Goal: Task Accomplishment & Management: Use online tool/utility

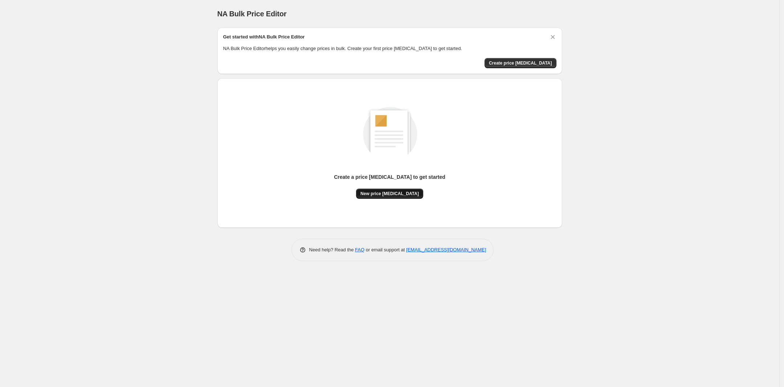
click at [408, 193] on span "New price [MEDICAL_DATA]" at bounding box center [390, 194] width 58 height 6
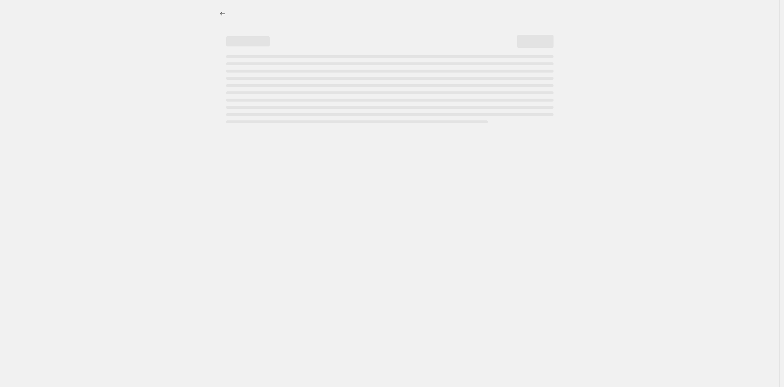
select select "percentage"
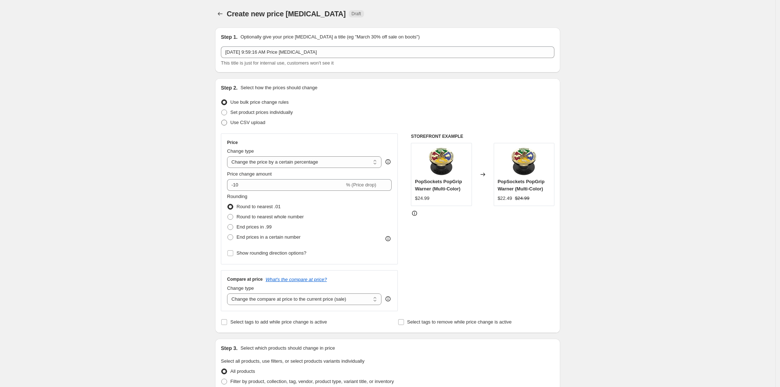
click at [231, 124] on label "Use CSV upload" at bounding box center [243, 123] width 44 height 10
click at [221, 120] on input "Use CSV upload" at bounding box center [221, 120] width 0 height 0
radio input "true"
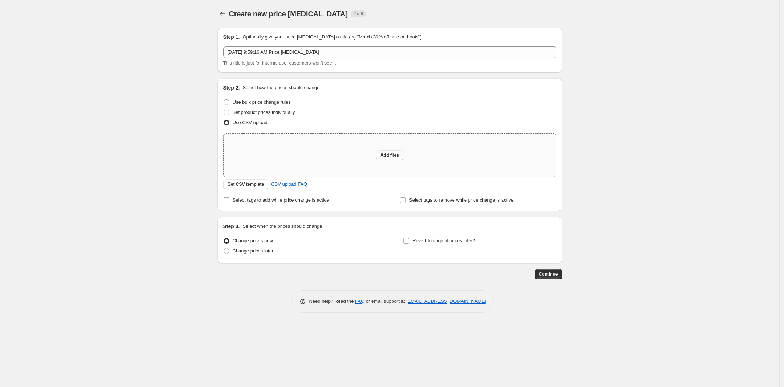
click at [388, 153] on span "Add files" at bounding box center [389, 155] width 19 height 6
type input "C:\fakepath\promo_scheduler_ending_2025-09-14.csv"
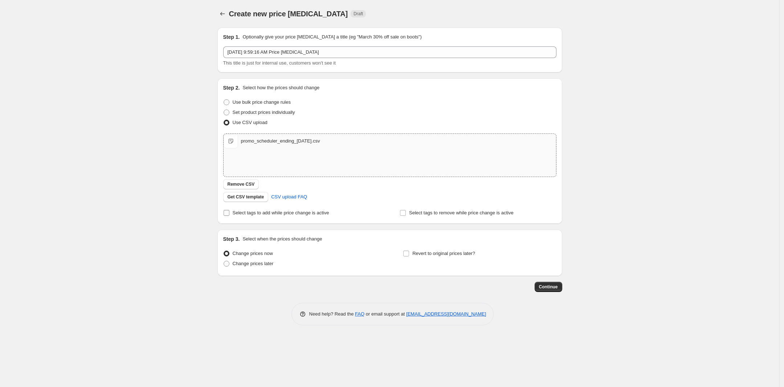
click at [268, 214] on span "Select tags to add while price change is active" at bounding box center [281, 212] width 97 height 5
click at [229, 214] on input "Select tags to add while price change is active" at bounding box center [227, 213] width 6 height 6
checkbox input "true"
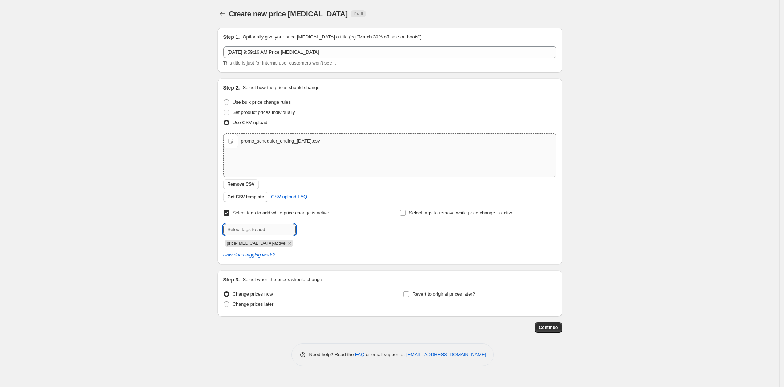
click at [269, 231] on input "text" at bounding box center [259, 230] width 73 height 12
type input "deal"
click at [311, 229] on span "Add deal" at bounding box center [311, 229] width 19 height 6
click at [286, 244] on icon "Remove price-change-job-active" at bounding box center [289, 243] width 7 height 7
click at [262, 305] on span "Change prices later" at bounding box center [253, 304] width 41 height 5
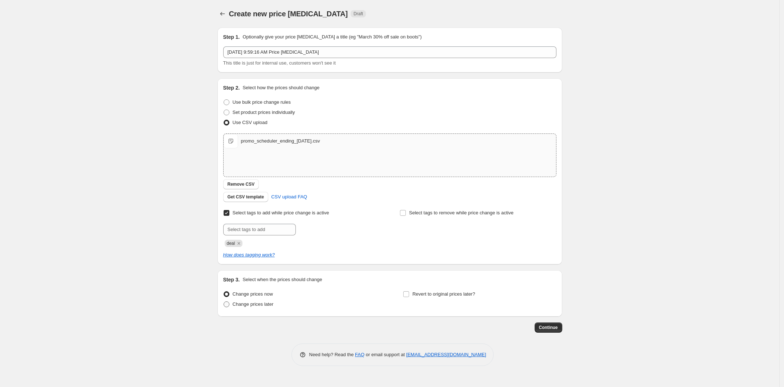
click at [224, 302] on input "Change prices later" at bounding box center [224, 302] width 0 height 0
radio input "true"
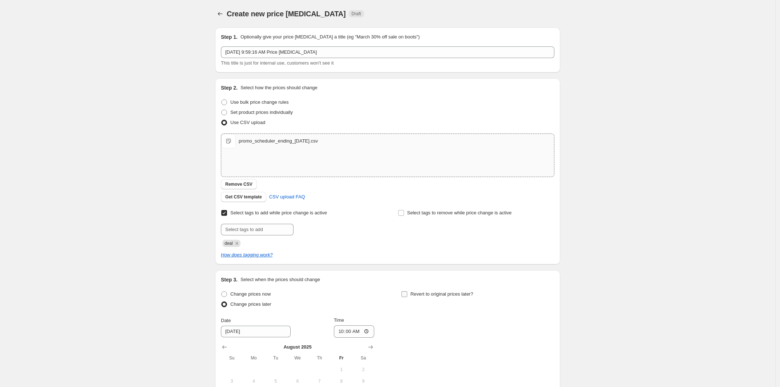
click at [452, 292] on span "Revert to original prices later?" at bounding box center [441, 294] width 63 height 5
click at [407, 292] on input "Revert to original prices later?" at bounding box center [404, 295] width 6 height 6
checkbox input "true"
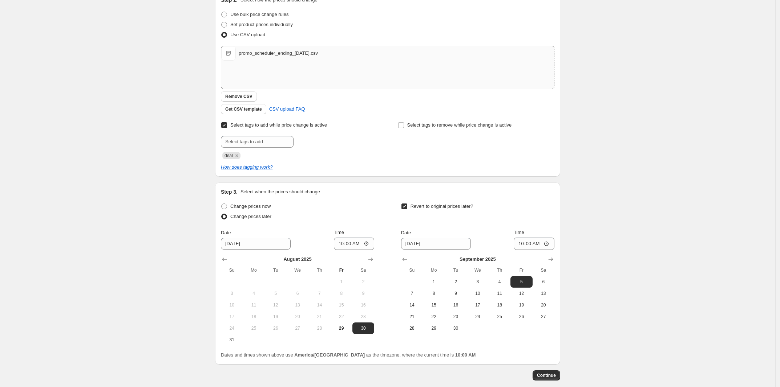
scroll to position [91, 0]
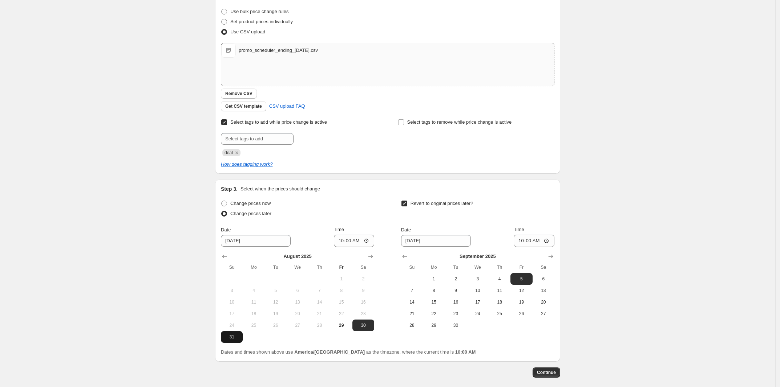
click at [238, 333] on button "31" at bounding box center [232, 337] width 22 height 12
type input "[DATE]"
click at [370, 245] on input "10:00" at bounding box center [354, 241] width 41 height 12
click at [371, 240] on input "10:00" at bounding box center [354, 241] width 41 height 12
type input "00:00"
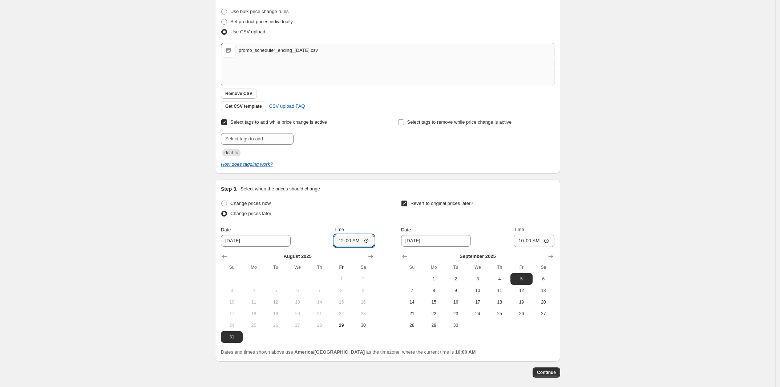
click at [343, 202] on div "Change prices now" at bounding box center [297, 204] width 153 height 10
click at [443, 243] on input "[DATE]" at bounding box center [436, 241] width 70 height 12
click at [413, 238] on input "[DATE]" at bounding box center [436, 241] width 70 height 12
type input "[DATE]"
click at [534, 239] on input "10:00" at bounding box center [533, 241] width 41 height 12
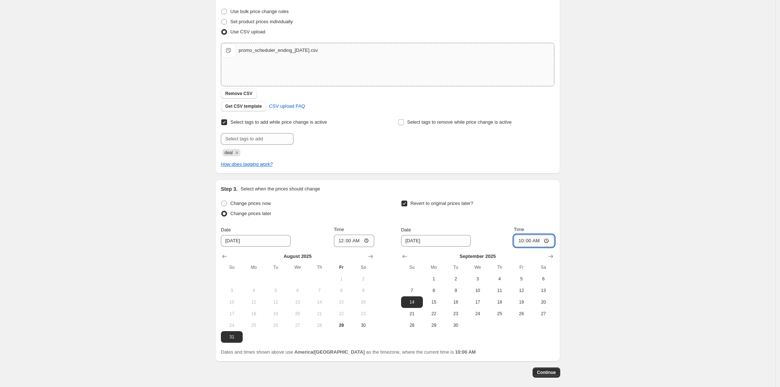
click at [552, 240] on input "10:00" at bounding box center [533, 241] width 41 height 12
click at [584, 193] on div "Create new price change job. This page is ready Create new price change job Dra…" at bounding box center [387, 165] width 775 height 513
click at [449, 240] on input "[DATE]" at bounding box center [436, 241] width 70 height 12
click at [536, 240] on input "23:59" at bounding box center [533, 241] width 41 height 12
click at [546, 243] on input "23:59" at bounding box center [533, 241] width 41 height 12
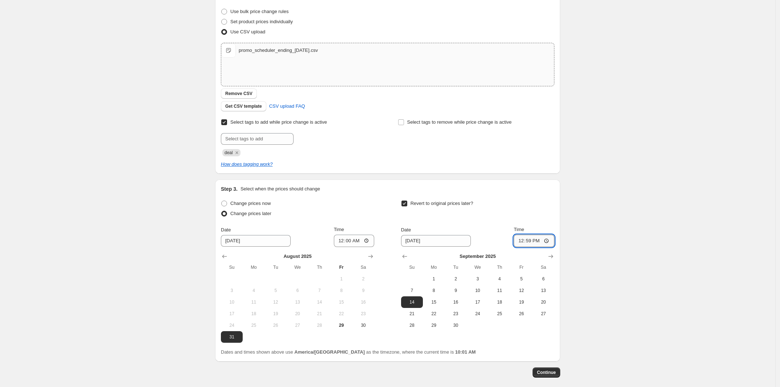
click at [532, 241] on input "12:59" at bounding box center [533, 241] width 41 height 12
click at [534, 243] on input "12:59" at bounding box center [533, 241] width 41 height 12
click at [529, 241] on input "12:59" at bounding box center [533, 241] width 41 height 12
type input "00:00"
click at [675, 160] on div "Create new price change job. This page is ready Create new price change job Dra…" at bounding box center [387, 165] width 775 height 513
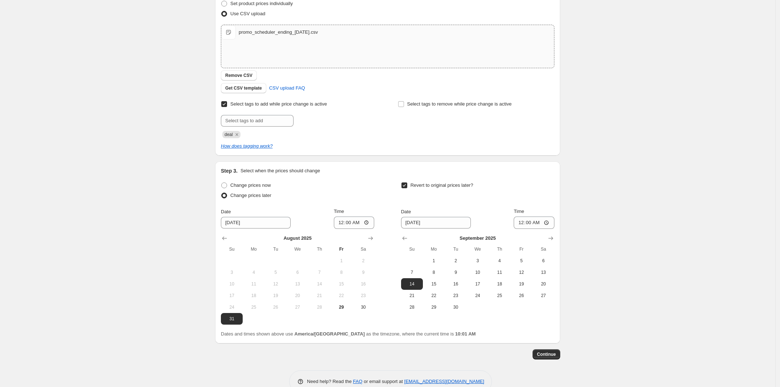
scroll to position [125, 0]
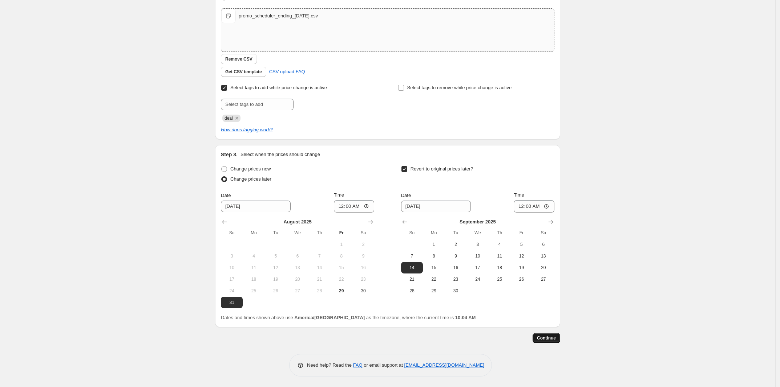
click at [548, 339] on span "Continue" at bounding box center [546, 338] width 19 height 6
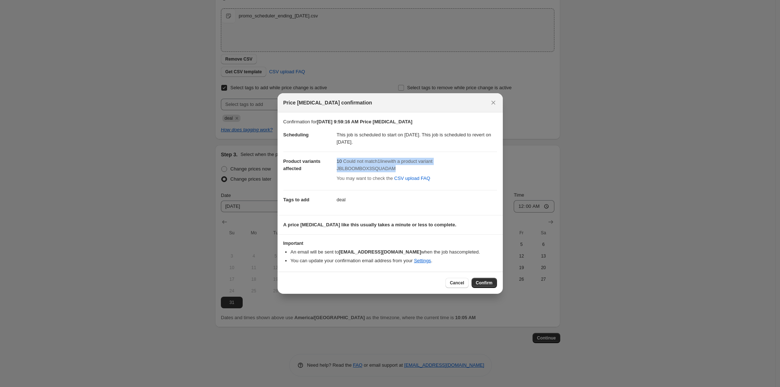
drag, startPoint x: 337, startPoint y: 162, endPoint x: 407, endPoint y: 168, distance: 70.0
click at [407, 168] on div "10 Could not match 1 line with a product variant JBLBOOMBOX3SQUADAM You may wan…" at bounding box center [417, 171] width 160 height 26
click at [371, 167] on span "JBLBOOMBOX3SQUADAM" at bounding box center [366, 168] width 59 height 5
click at [429, 264] on link "Settings" at bounding box center [422, 260] width 17 height 5
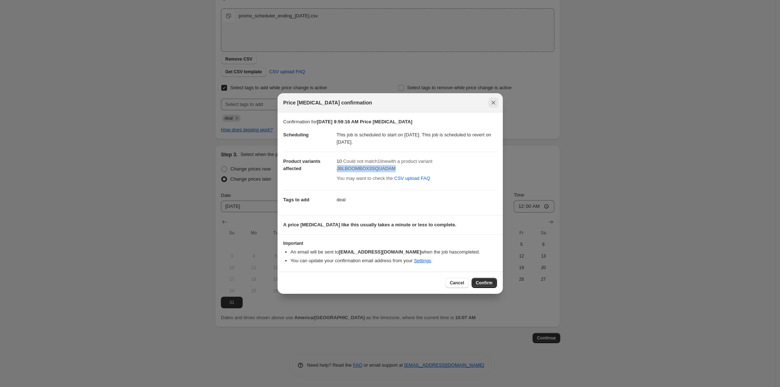
click at [494, 103] on icon "Close" at bounding box center [492, 102] width 7 height 7
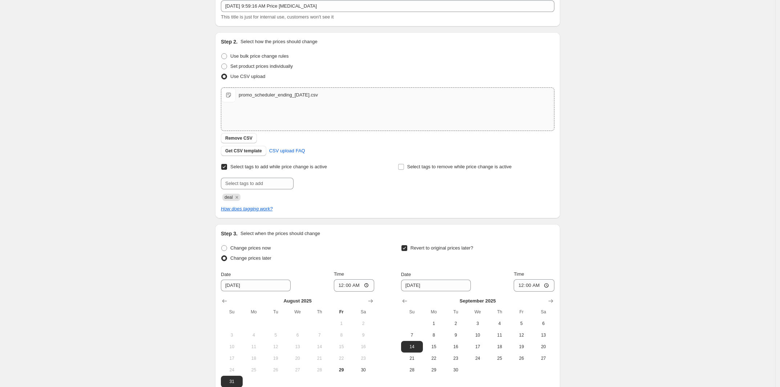
scroll to position [125, 0]
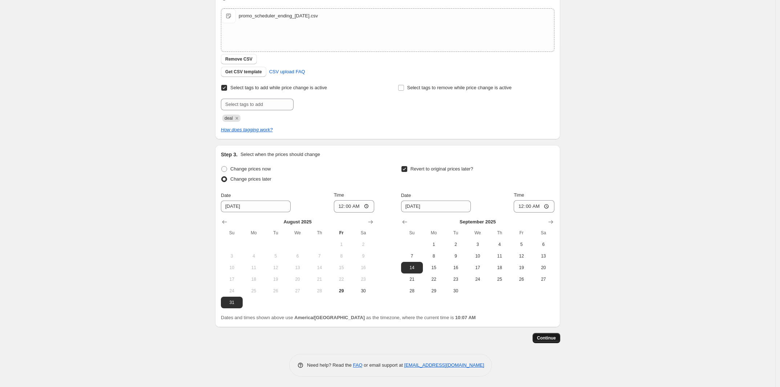
click at [547, 337] on span "Continue" at bounding box center [546, 338] width 19 height 6
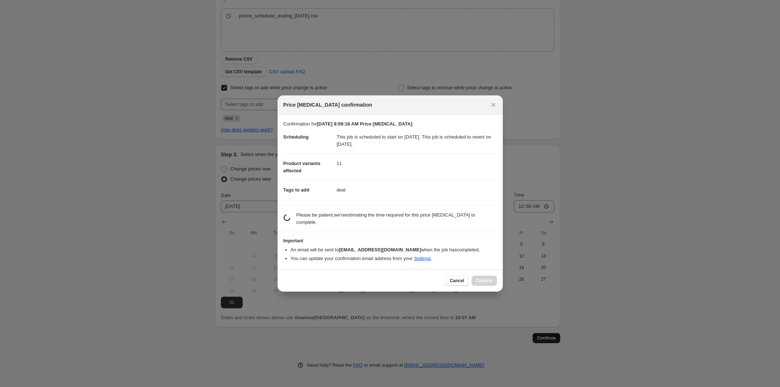
scroll to position [0, 0]
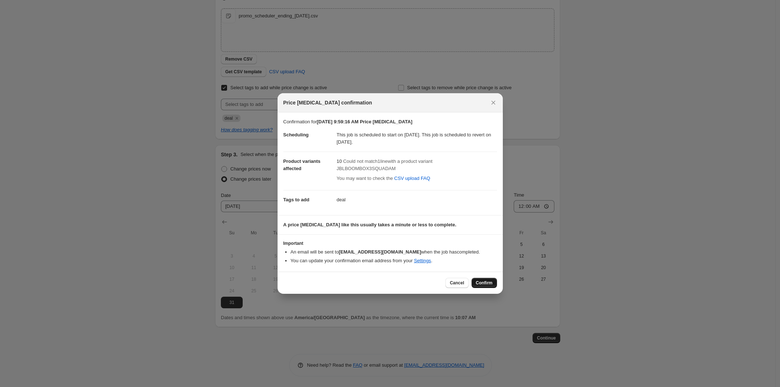
click at [483, 286] on span "Confirm" at bounding box center [484, 283] width 17 height 6
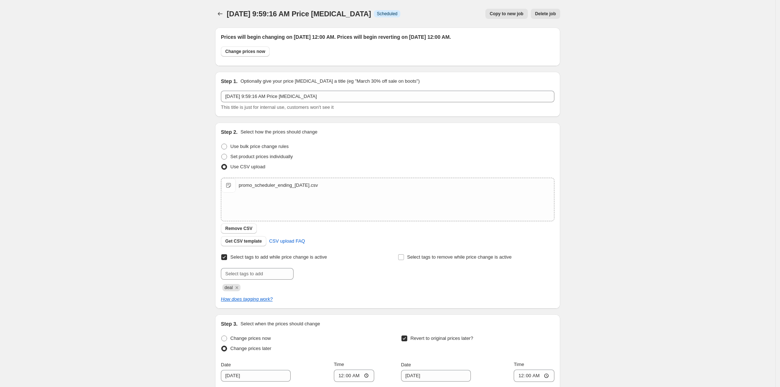
click at [219, 19] on div "Aug 29, 2025, 9:59:16 AM Price change job. This page is ready Aug 29, 2025, 9:5…" at bounding box center [387, 14] width 345 height 28
click at [220, 16] on icon "Price change jobs" at bounding box center [219, 13] width 7 height 7
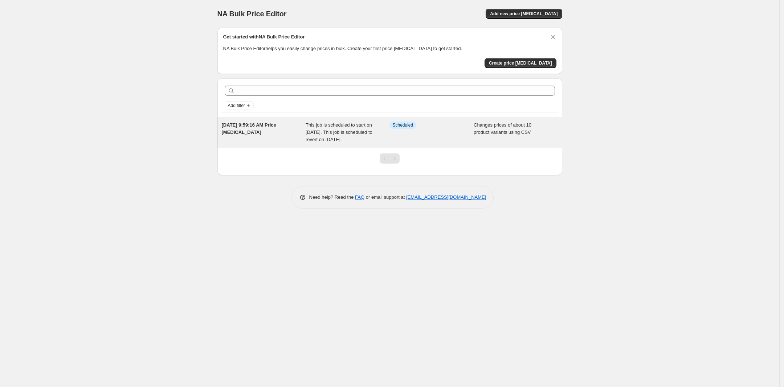
click at [449, 141] on div "Info Scheduled" at bounding box center [432, 133] width 84 height 22
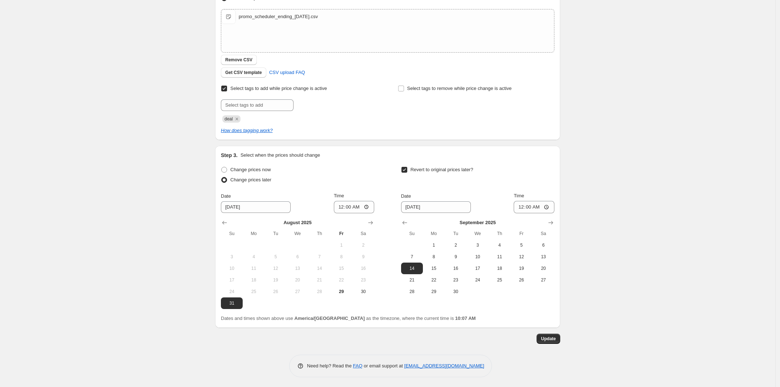
scroll to position [170, 0]
click at [550, 340] on span "Update" at bounding box center [548, 338] width 15 height 6
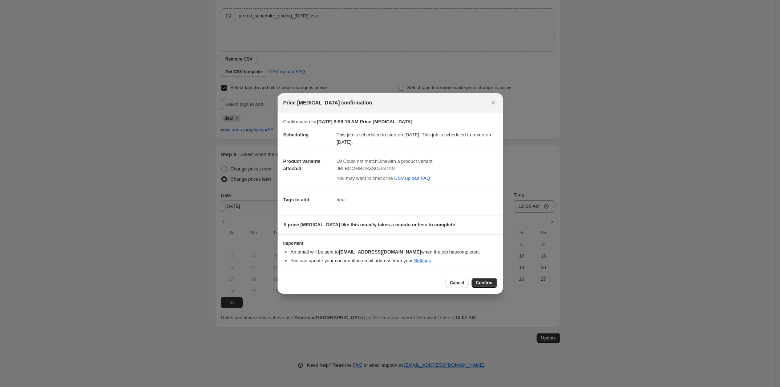
click at [420, 265] on li "You can update your confirmation email address from your Settings ." at bounding box center [393, 260] width 206 height 7
click at [454, 278] on button "Cancel" at bounding box center [456, 283] width 23 height 10
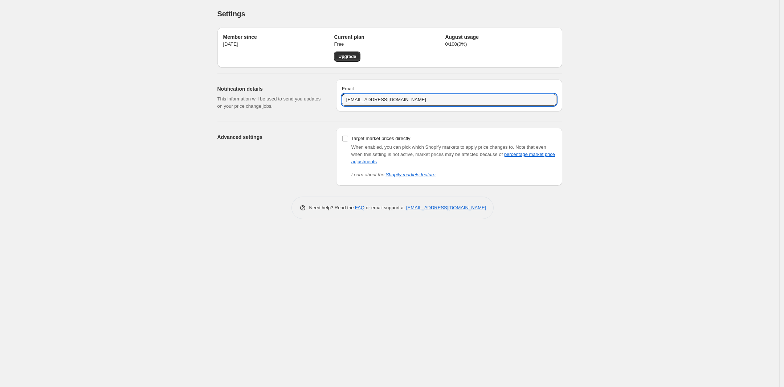
drag, startPoint x: 438, startPoint y: 100, endPoint x: 231, endPoint y: 79, distance: 208.0
click at [231, 79] on div "Notification details This information will be used to send you updates on your …" at bounding box center [387, 95] width 351 height 42
type input "[PERSON_NAME][EMAIL_ADDRESS][PERSON_NAME][DOMAIN_NAME]"
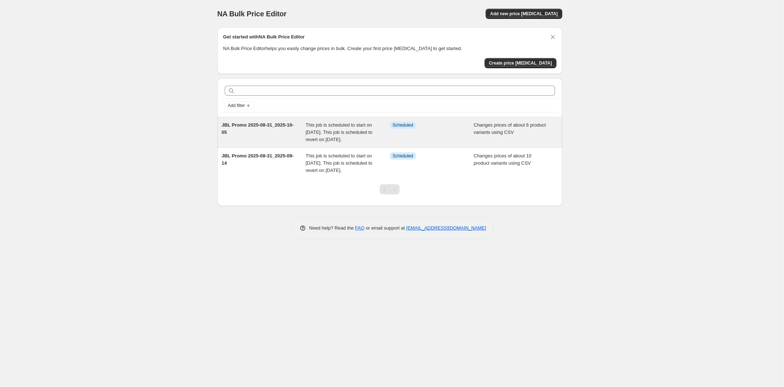
click at [287, 141] on div "JBL Promo 2025-08-31_2025-10-05" at bounding box center [264, 133] width 84 height 22
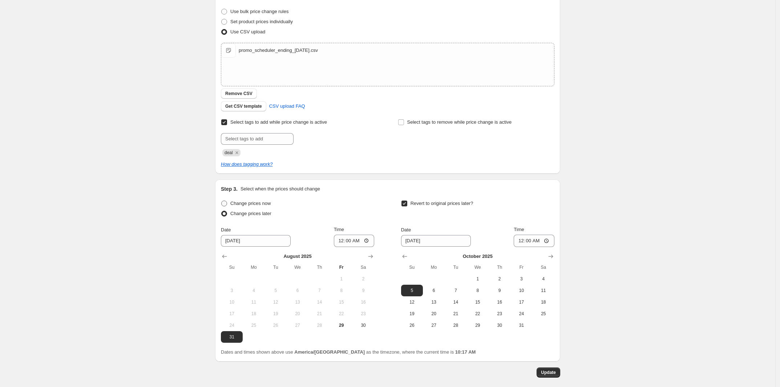
scroll to position [136, 0]
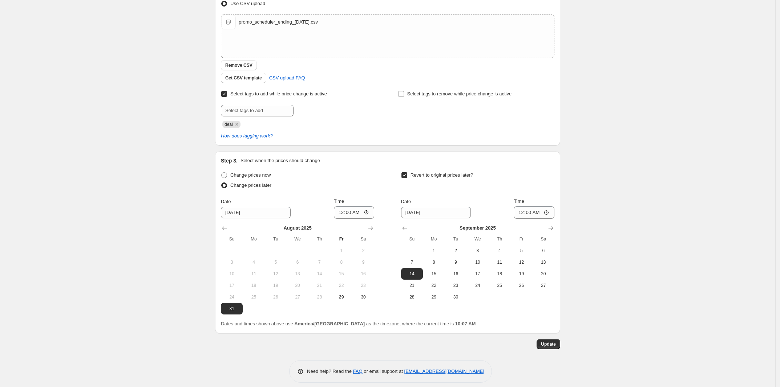
scroll to position [170, 0]
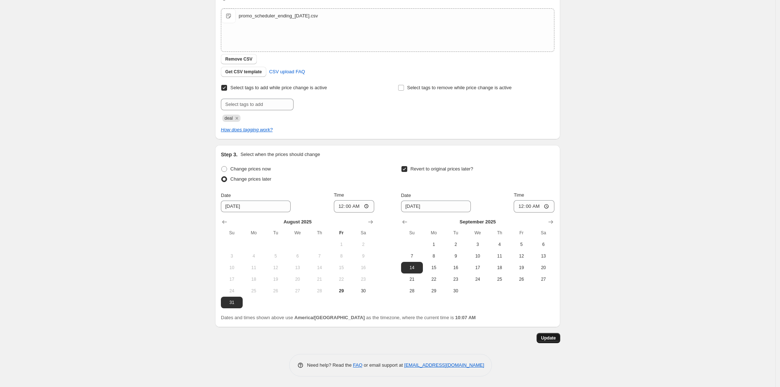
click at [559, 338] on button "Update" at bounding box center [548, 338] width 24 height 10
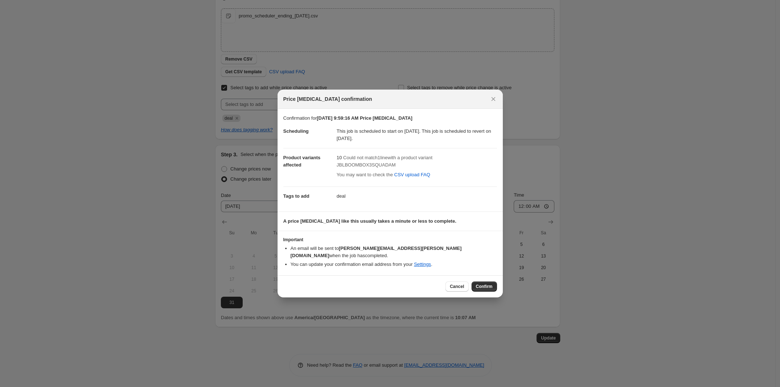
click at [402, 345] on div at bounding box center [390, 193] width 780 height 387
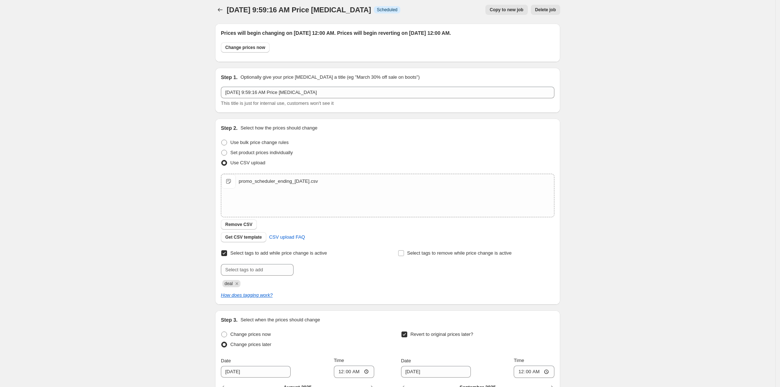
scroll to position [0, 0]
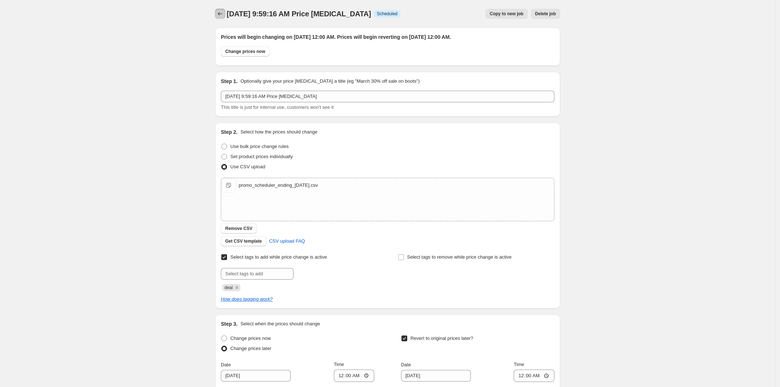
click at [220, 17] on button "Price change jobs" at bounding box center [220, 14] width 10 height 10
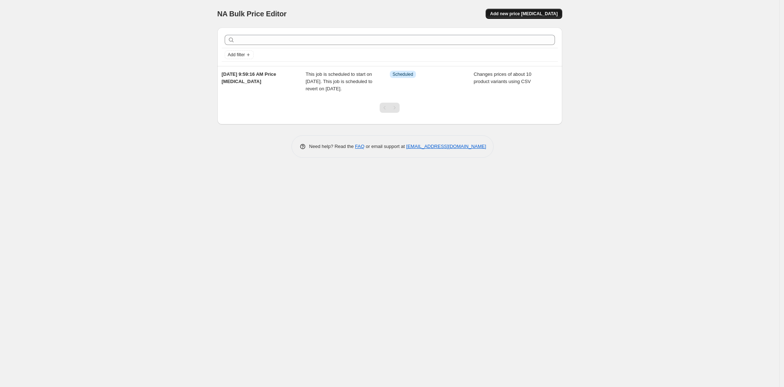
click at [529, 16] on span "Add new price [MEDICAL_DATA]" at bounding box center [524, 14] width 68 height 6
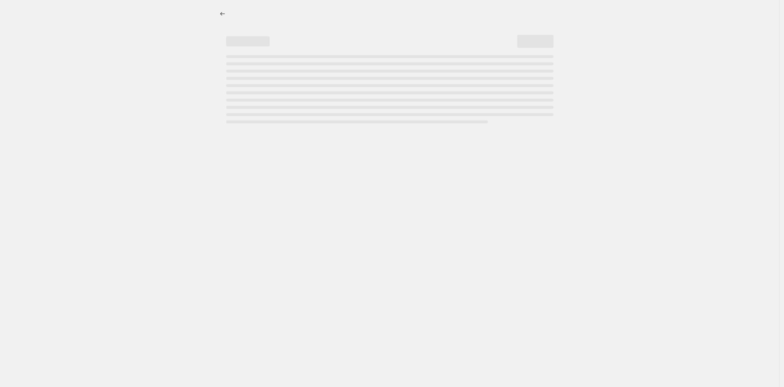
select select "percentage"
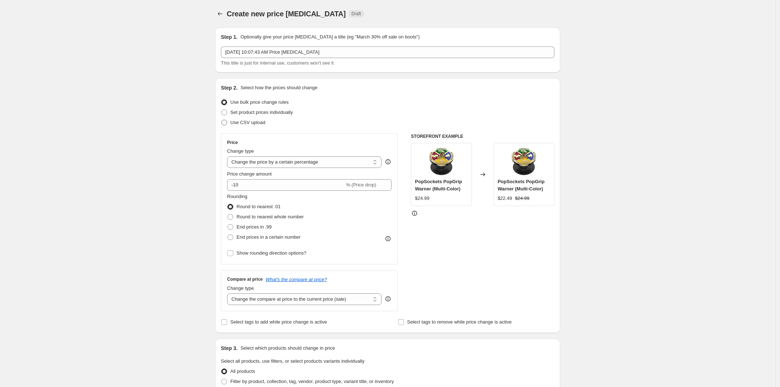
click at [247, 120] on span "Use CSV upload" at bounding box center [247, 122] width 35 height 5
click at [221, 120] on input "Use CSV upload" at bounding box center [221, 120] width 0 height 0
radio input "true"
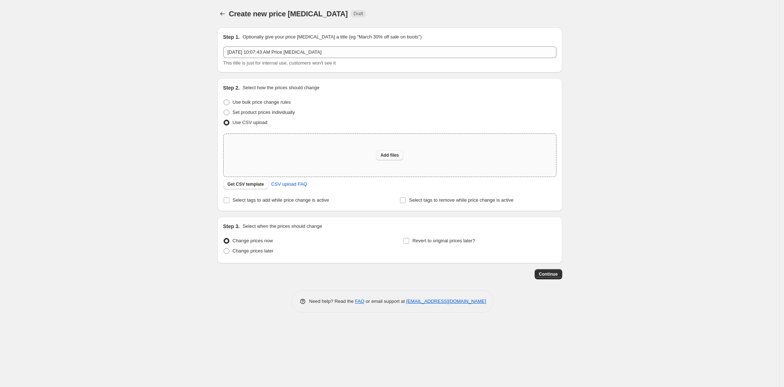
click at [395, 156] on span "Add files" at bounding box center [389, 155] width 19 height 6
type input "C:\fakepath\promo_scheduler_ending_[DATE].csv"
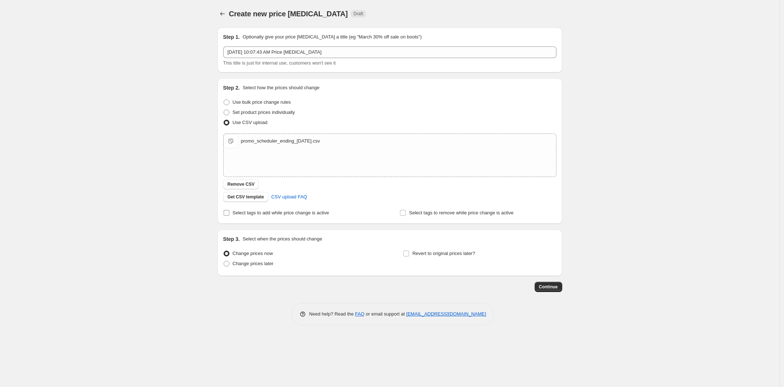
click at [286, 209] on span "Select tags to add while price change is active" at bounding box center [281, 212] width 97 height 7
click at [229, 210] on input "Select tags to add while price change is active" at bounding box center [227, 213] width 6 height 6
checkbox input "true"
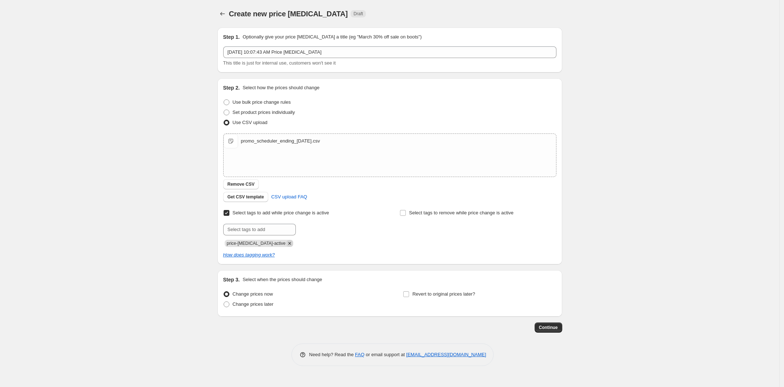
click at [286, 243] on icon "Remove price-change-job-active" at bounding box center [289, 243] width 7 height 7
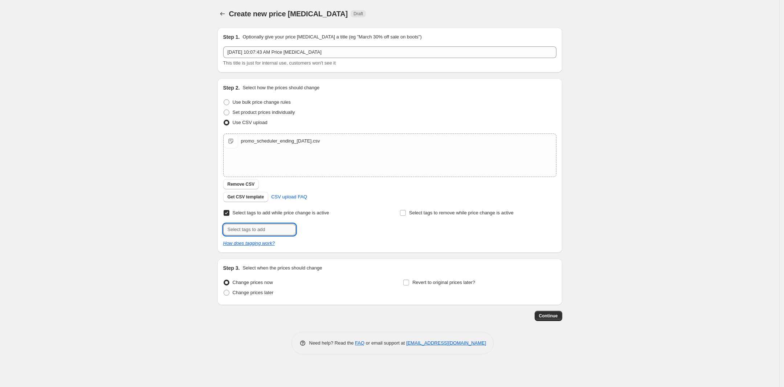
click at [275, 230] on input "text" at bounding box center [259, 230] width 73 height 12
type input "deal"
click at [303, 232] on button "Add deal" at bounding box center [311, 229] width 27 height 10
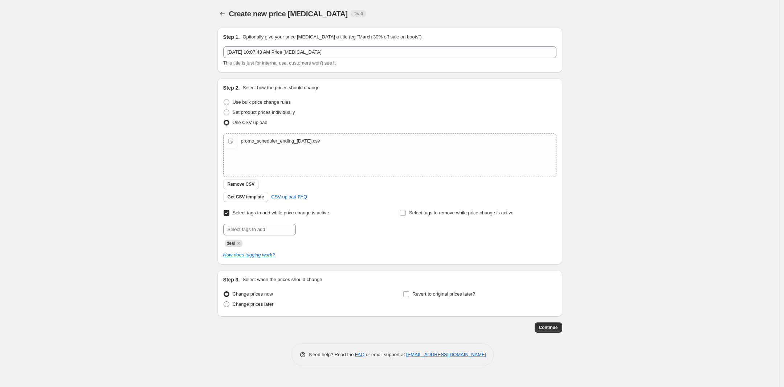
click at [258, 304] on span "Change prices later" at bounding box center [253, 304] width 41 height 5
click at [224, 302] on input "Change prices later" at bounding box center [224, 302] width 0 height 0
radio input "true"
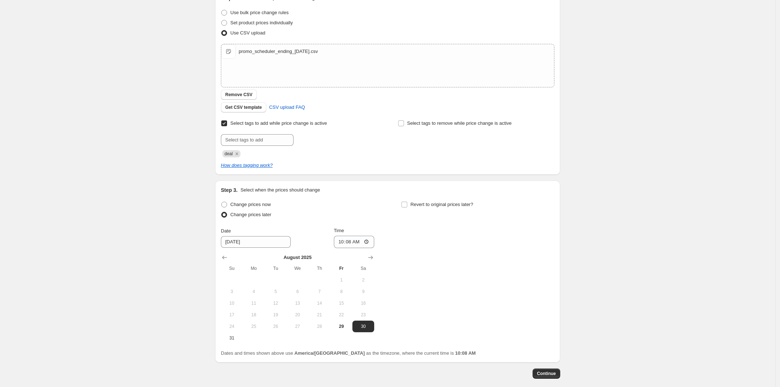
scroll to position [91, 0]
click at [240, 337] on span "31" at bounding box center [232, 337] width 16 height 6
type input "[DATE]"
click at [369, 243] on input "10:08" at bounding box center [354, 241] width 41 height 12
type input "00:00"
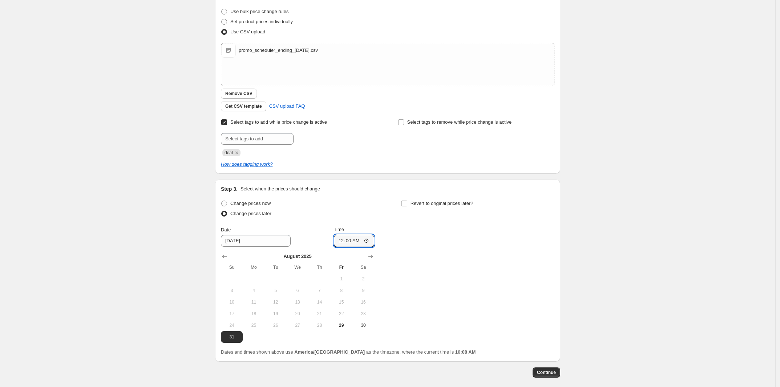
click at [425, 238] on div "Change prices now Change prices later Date [DATE] Time 00:00 [DATE] Su Mo Tu We…" at bounding box center [387, 271] width 333 height 145
click at [411, 200] on label "Revert to original prices later?" at bounding box center [437, 204] width 72 height 10
click at [407, 201] on input "Revert to original prices later?" at bounding box center [404, 204] width 6 height 6
checkbox input "true"
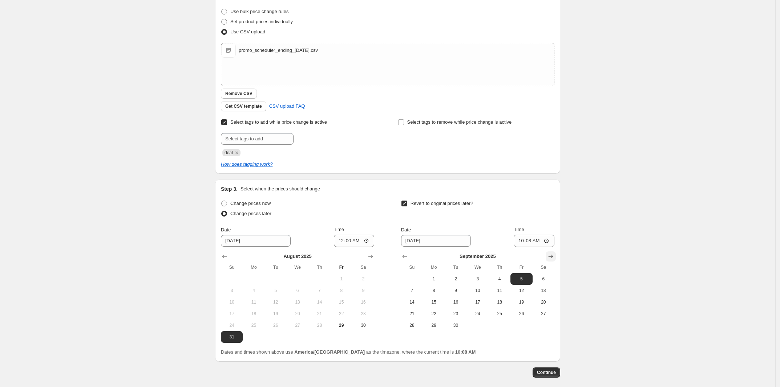
click at [552, 256] on icon "Show next month, October 2025" at bounding box center [550, 257] width 5 height 4
click at [418, 293] on span "5" at bounding box center [412, 291] width 16 height 6
type input "[DATE]"
click at [528, 244] on input "10:08" at bounding box center [533, 241] width 41 height 12
click at [545, 242] on input "10:08" at bounding box center [533, 241] width 41 height 12
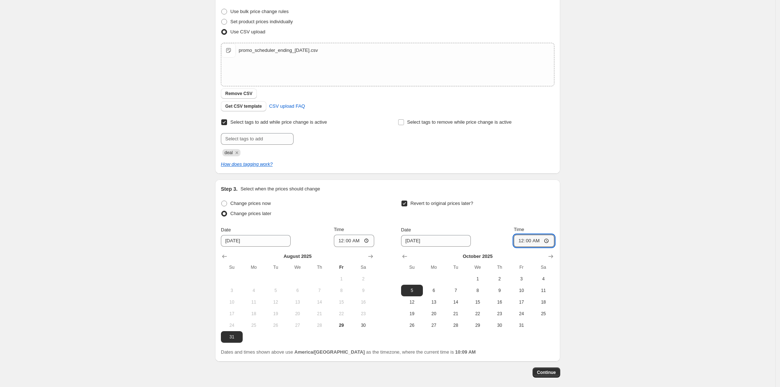
type input "00:00"
click at [608, 258] on div "Create new price [MEDICAL_DATA]. This page is ready Create new price [MEDICAL_D…" at bounding box center [387, 165] width 775 height 513
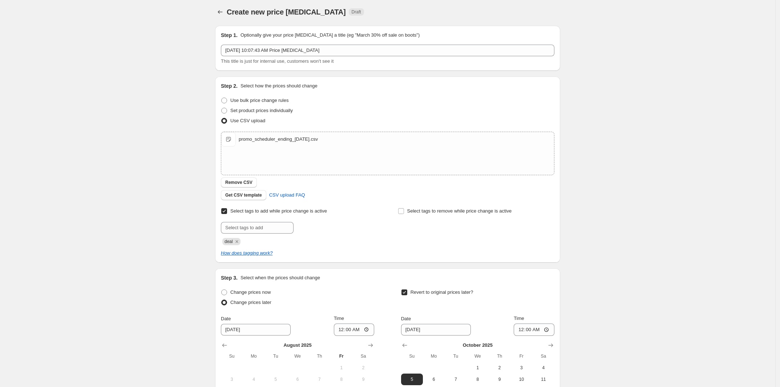
scroll to position [0, 0]
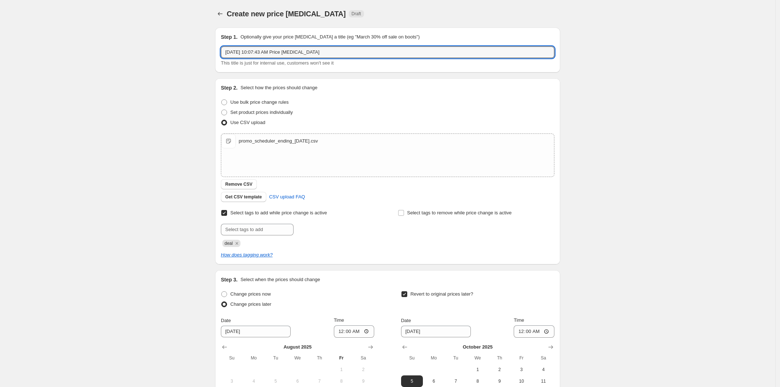
drag, startPoint x: 349, startPoint y: 56, endPoint x: 173, endPoint y: 51, distance: 175.8
click at [173, 51] on div "Create new price [MEDICAL_DATA]. This page is ready Create new price [MEDICAL_D…" at bounding box center [387, 256] width 775 height 513
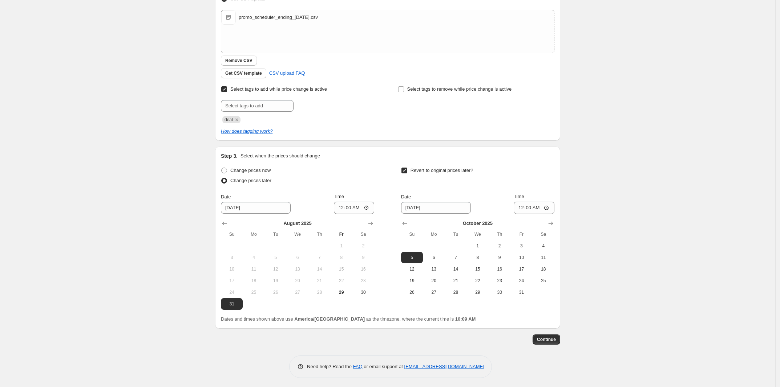
scroll to position [125, 0]
type input "JBL Promo 2025-08-31_2025-10-05"
click at [555, 337] on span "Continue" at bounding box center [546, 338] width 19 height 6
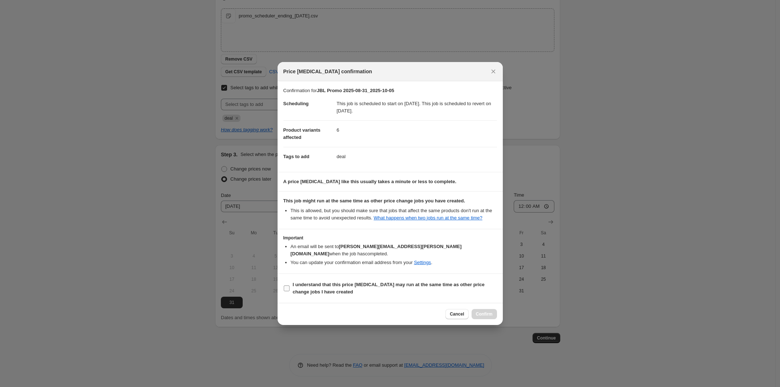
click at [418, 283] on b "I understand that this price [MEDICAL_DATA] may run at the same time as other p…" at bounding box center [389, 288] width 192 height 13
click at [289, 286] on input "I understand that this price [MEDICAL_DATA] may run at the same time as other p…" at bounding box center [287, 289] width 6 height 6
checkbox input "true"
click at [487, 312] on span "Confirm" at bounding box center [484, 315] width 17 height 6
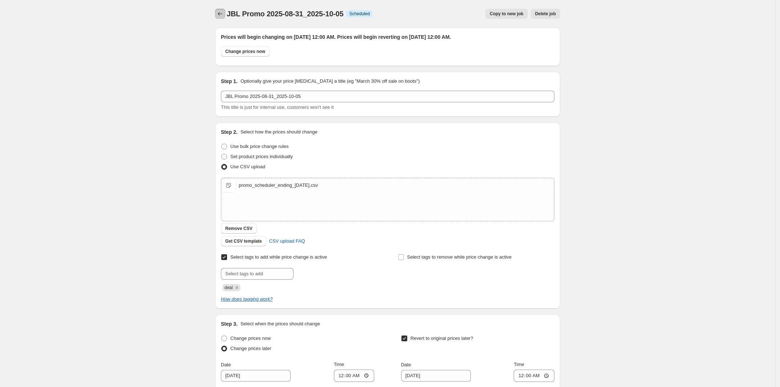
click at [221, 15] on icon "Price change jobs" at bounding box center [220, 14] width 5 height 4
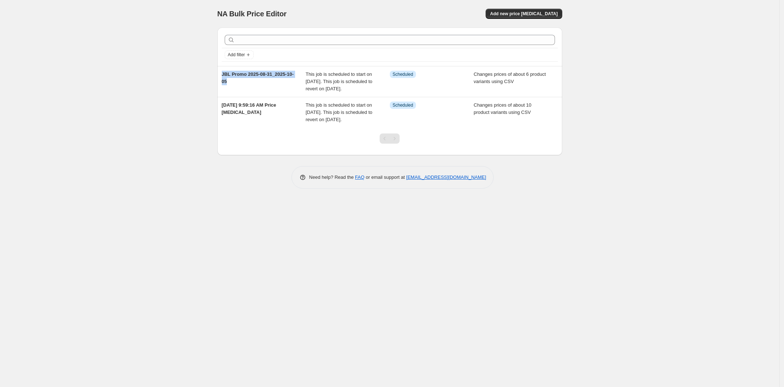
drag, startPoint x: 234, startPoint y: 85, endPoint x: 214, endPoint y: 78, distance: 21.0
click at [214, 78] on div "Add filter JBL Promo 2025-08-31_2025-10-05 This job is scheduled to start on [D…" at bounding box center [387, 89] width 351 height 134
copy span "JBL Promo 2025-08-31_2025-10-05"
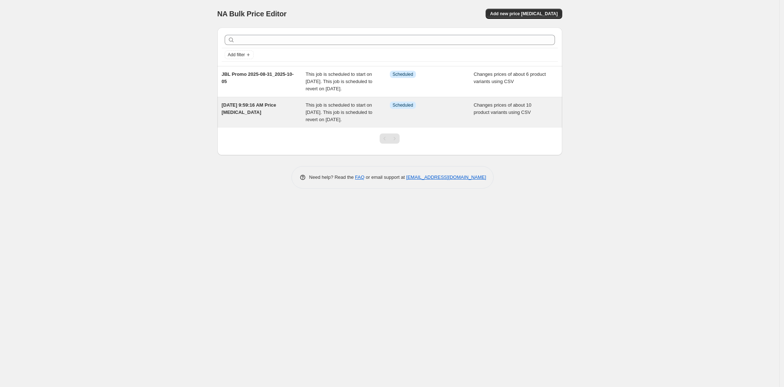
click at [257, 118] on div "[DATE] 9:59:16 AM Price [MEDICAL_DATA]" at bounding box center [264, 113] width 84 height 22
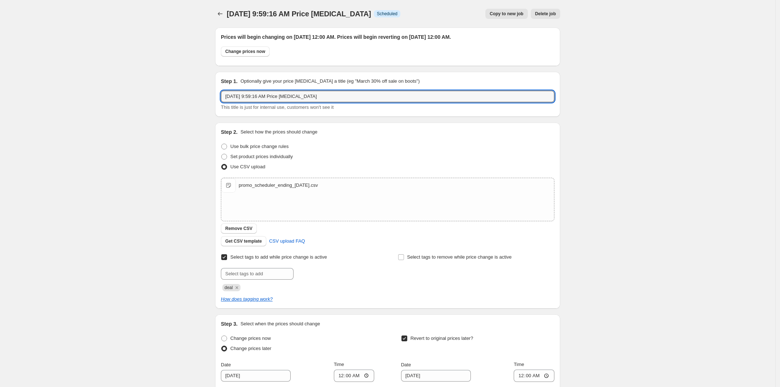
drag, startPoint x: 349, startPoint y: 90, endPoint x: 170, endPoint y: 82, distance: 179.2
click at [170, 82] on div "[DATE] 9:59:16 AM Price [MEDICAL_DATA]. This page is ready [DATE] 9:59:16 AM Pr…" at bounding box center [387, 278] width 775 height 557
paste input "JBL Promo 2025-08-31_2025-10-05"
type input "JBL Promo 2025-08-31_2025-09-14"
drag, startPoint x: 593, startPoint y: 120, endPoint x: 596, endPoint y: 127, distance: 8.1
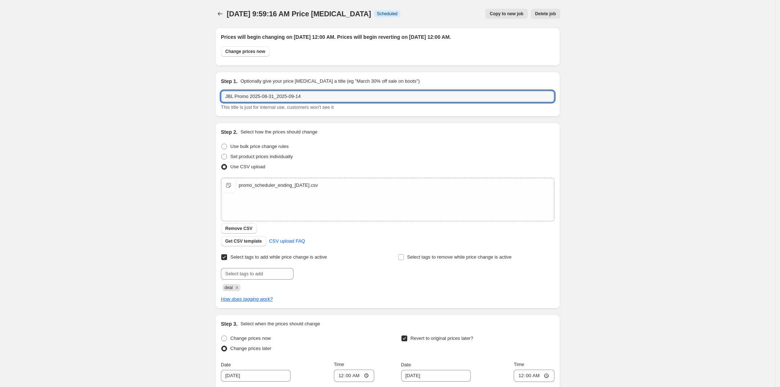
click at [593, 120] on div "[DATE] 9:59:16 AM Price [MEDICAL_DATA]. This page is ready [DATE] 9:59:16 AM Pr…" at bounding box center [387, 278] width 775 height 557
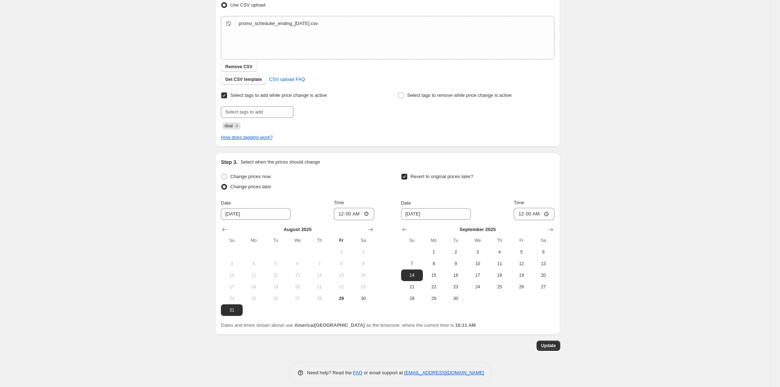
scroll to position [170, 0]
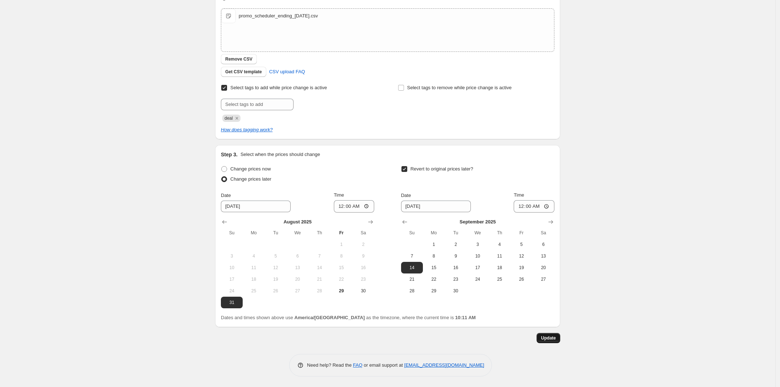
click at [552, 335] on span "Update" at bounding box center [548, 338] width 15 height 6
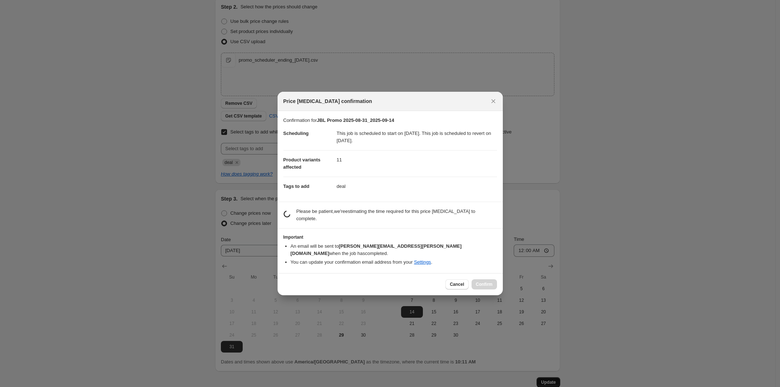
scroll to position [0, 0]
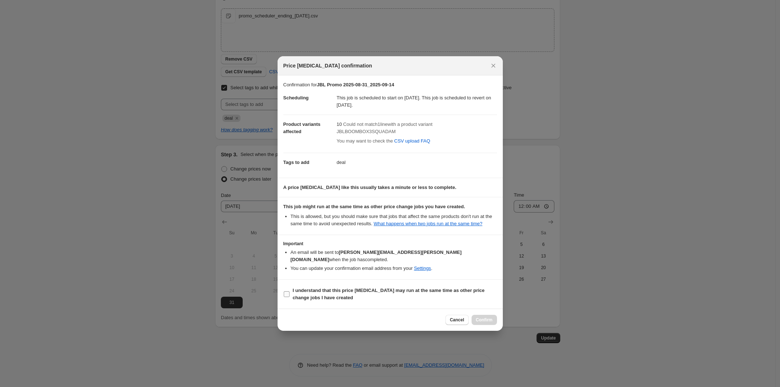
click at [356, 288] on b "I understand that this price [MEDICAL_DATA] may run at the same time as other p…" at bounding box center [389, 294] width 192 height 13
click at [289, 292] on input "I understand that this price [MEDICAL_DATA] may run at the same time as other p…" at bounding box center [287, 295] width 6 height 6
checkbox input "true"
click at [484, 317] on span "Confirm" at bounding box center [484, 320] width 17 height 6
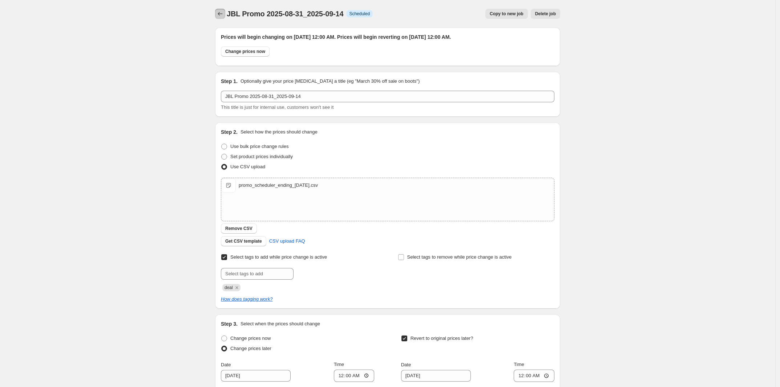
click at [223, 16] on icon "Price change jobs" at bounding box center [219, 13] width 7 height 7
